Goal: Information Seeking & Learning: Learn about a topic

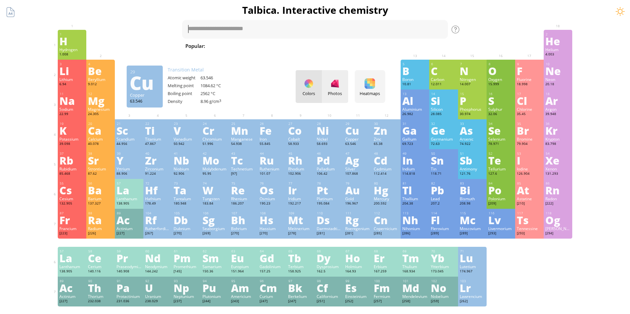
click at [335, 86] on div at bounding box center [335, 83] width 10 height 10
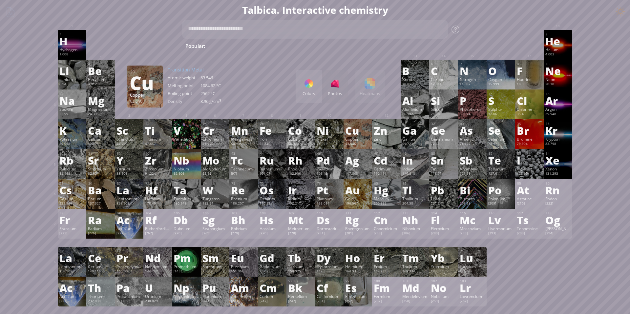
click at [138, 83] on div "Cu" at bounding box center [145, 82] width 30 height 10
click at [308, 90] on div "Colors" at bounding box center [308, 86] width 26 height 33
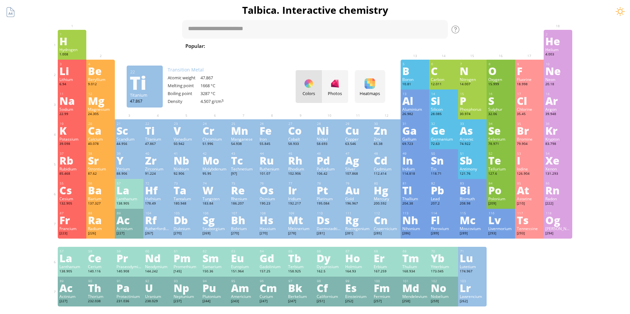
click at [136, 84] on div "Ti" at bounding box center [145, 82] width 30 height 10
click at [154, 134] on div "Ti" at bounding box center [157, 130] width 25 height 10
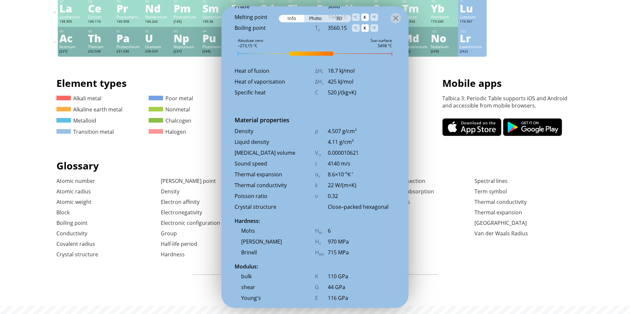
scroll to position [724, 0]
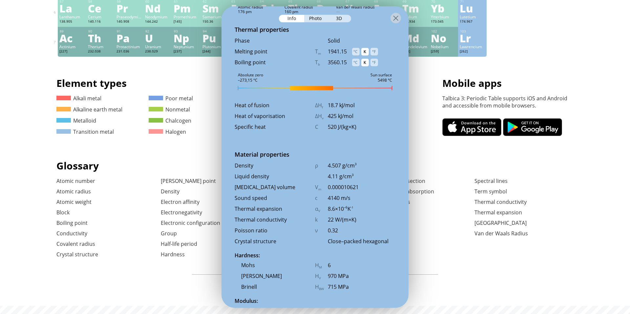
click at [122, 134] on div "Transition metal" at bounding box center [89, 131] width 66 height 7
click at [396, 15] on div at bounding box center [395, 18] width 10 height 10
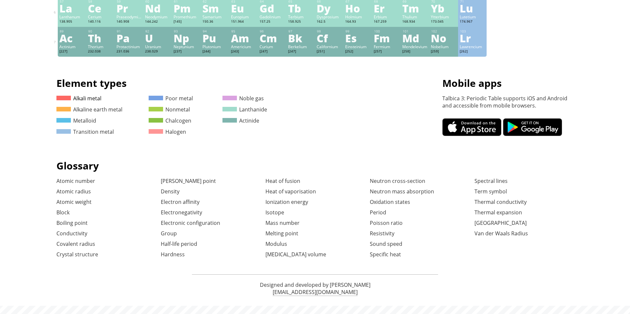
click at [92, 95] on link "Alkali metal" at bounding box center [78, 98] width 45 height 7
click at [293, 180] on link "Heat of fusion" at bounding box center [282, 180] width 35 height 7
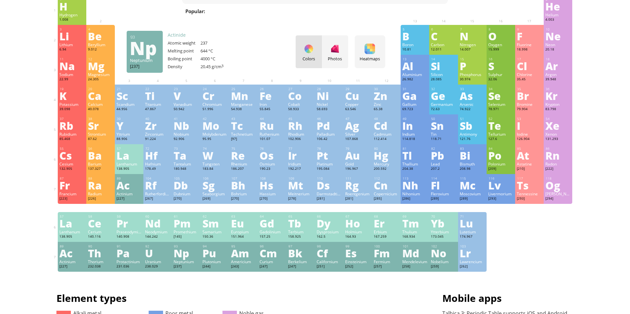
scroll to position [0, 0]
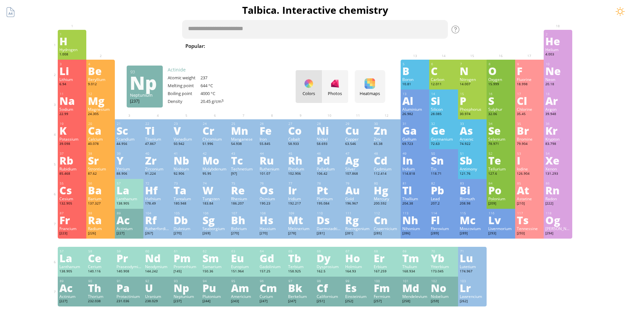
click at [226, 27] on textarea at bounding box center [315, 29] width 266 height 19
click at [615, 46] on span "[MEDICAL_DATA]" at bounding box center [639, 46] width 48 height 8
click at [569, 48] on span "[MEDICAL_DATA]" at bounding box center [593, 46] width 48 height 8
click at [262, 30] on div "tab" at bounding box center [262, 29] width 20 height 10
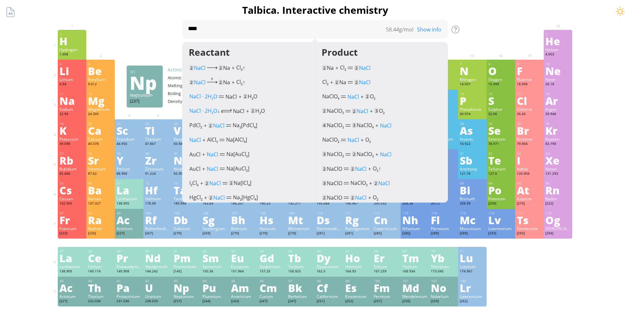
click at [140, 34] on div at bounding box center [128, 34] width 25 height 5
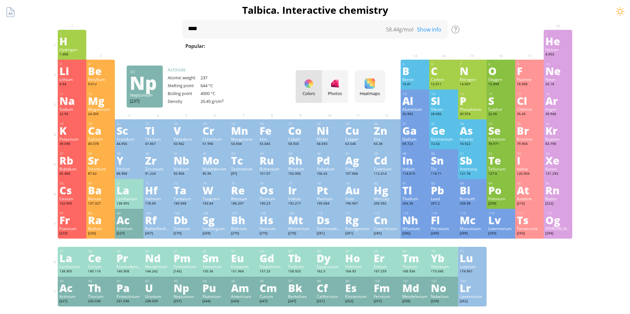
click at [392, 47] on span "Methane" at bounding box center [392, 46] width 29 height 8
click at [239, 31] on div "tab" at bounding box center [239, 29] width 20 height 10
type textarea "***"
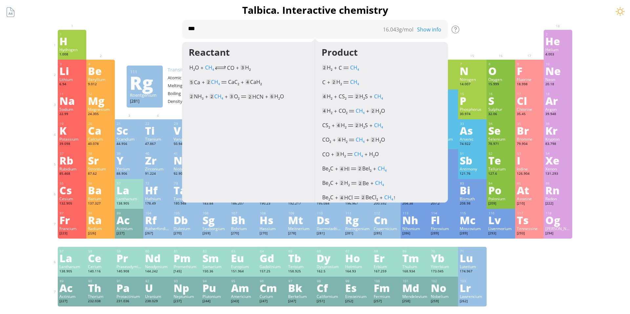
click at [148, 36] on div at bounding box center [157, 34] width 25 height 5
